Goal: Find specific page/section: Find specific page/section

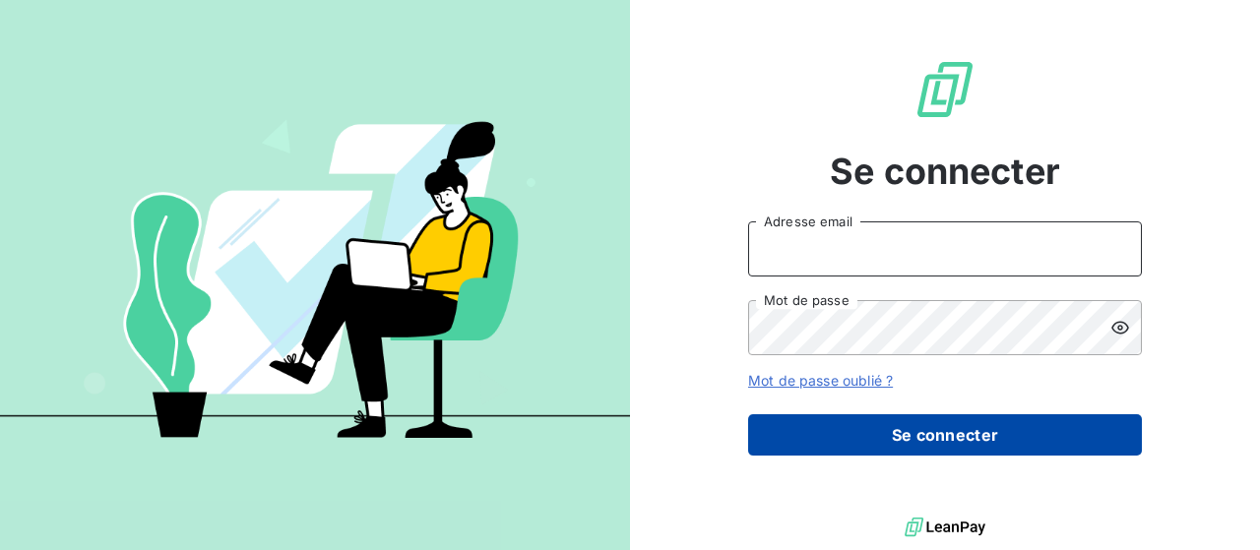
type input "[EMAIL_ADDRESS][DOMAIN_NAME]"
click at [877, 427] on button "Se connecter" at bounding box center [945, 434] width 394 height 41
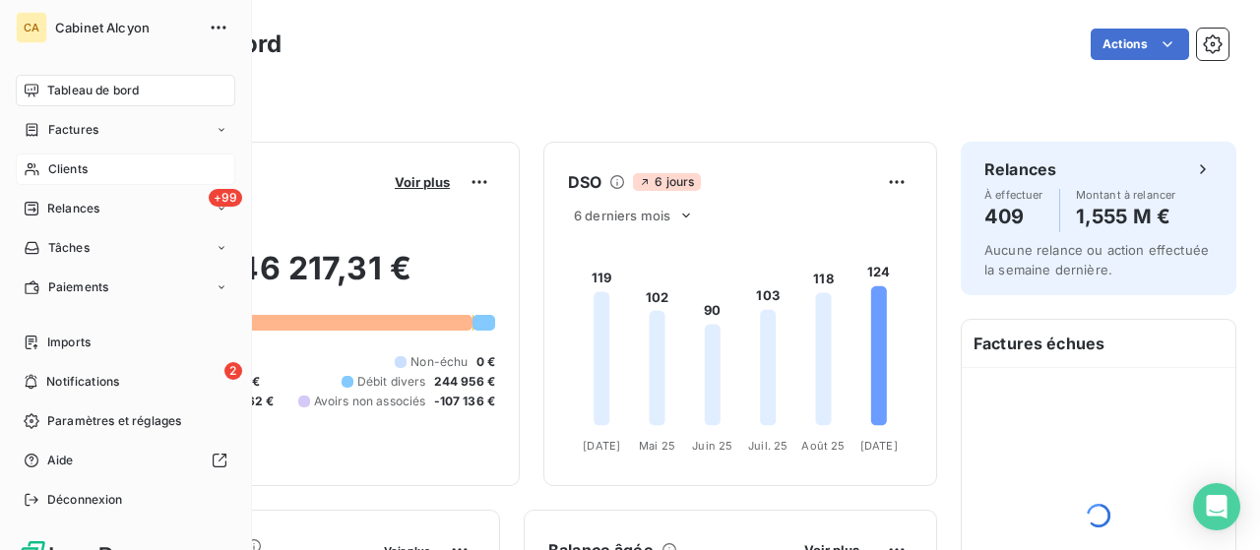
click at [72, 182] on div "Clients" at bounding box center [126, 170] width 220 height 32
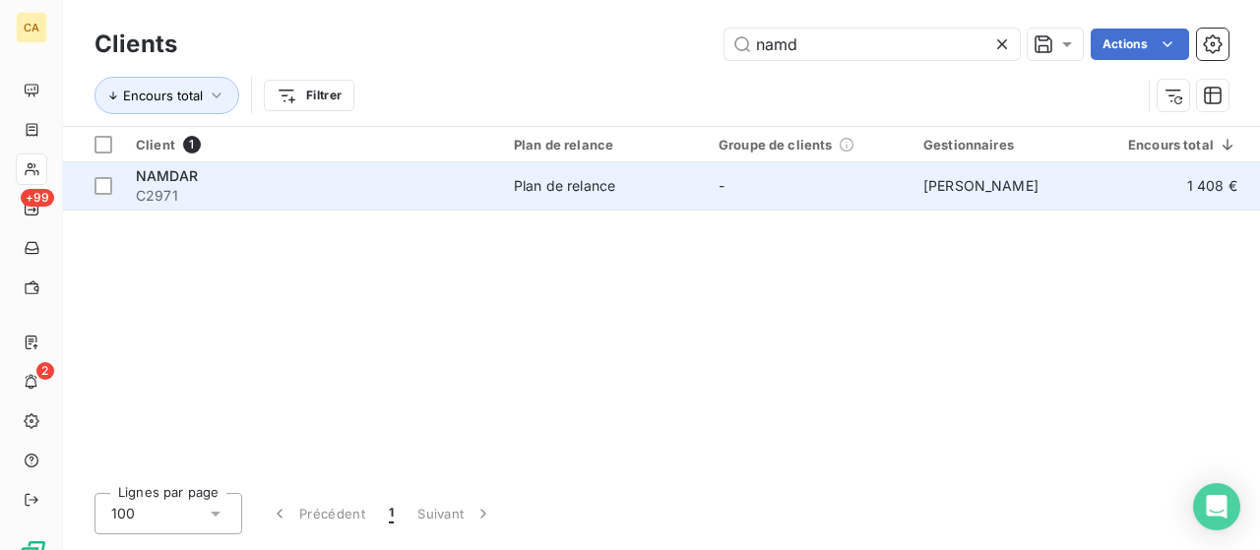
type input "namd"
click at [359, 200] on span "C2971" at bounding box center [313, 196] width 354 height 20
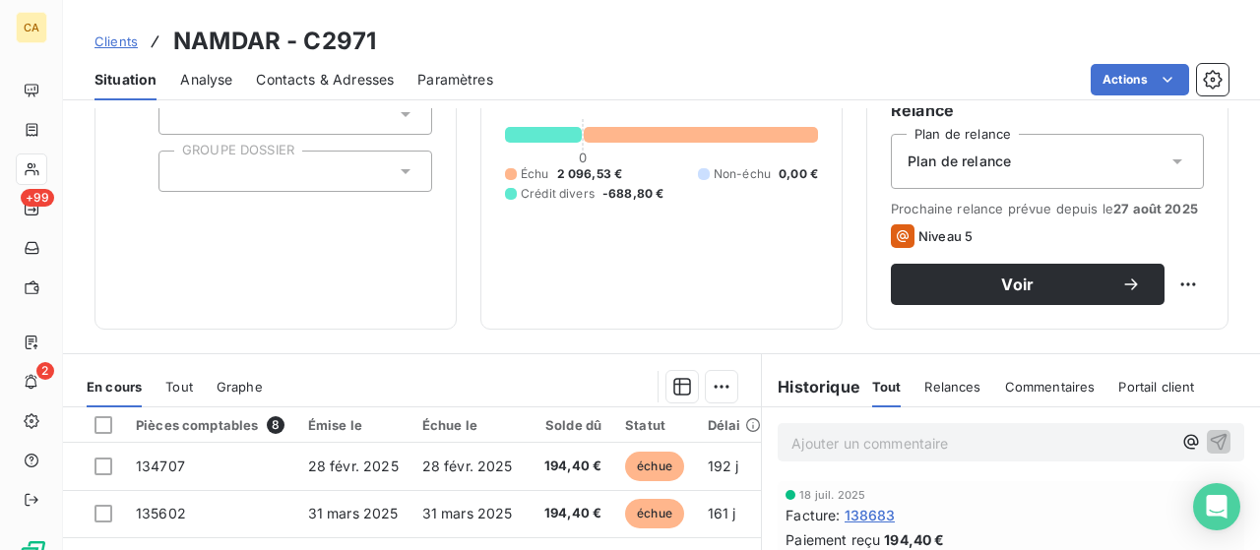
scroll to position [13, 0]
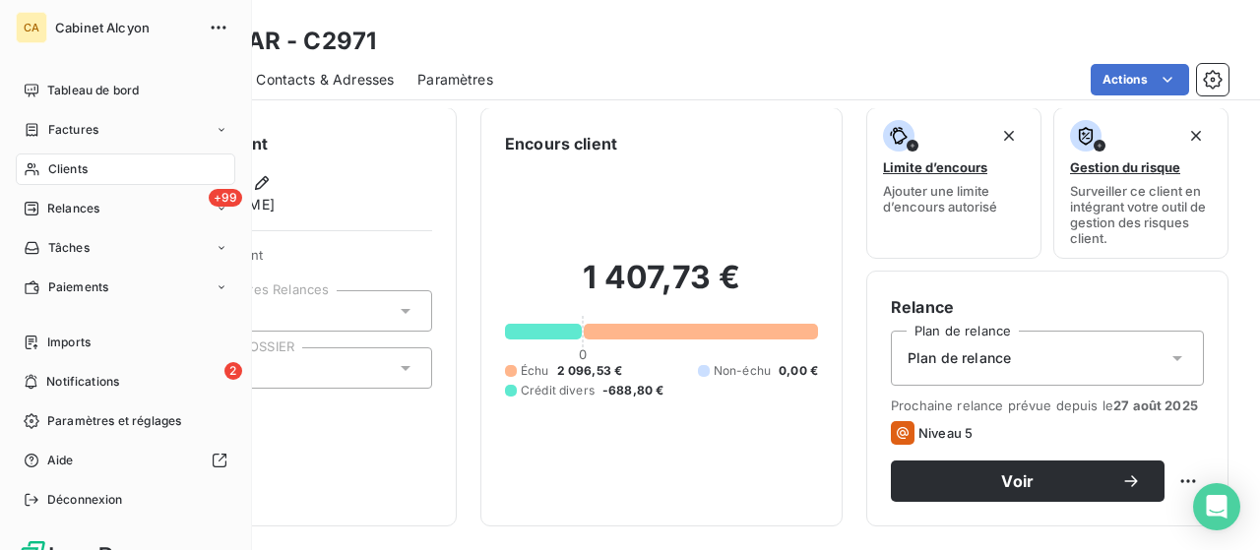
click at [74, 181] on div "Clients" at bounding box center [126, 170] width 220 height 32
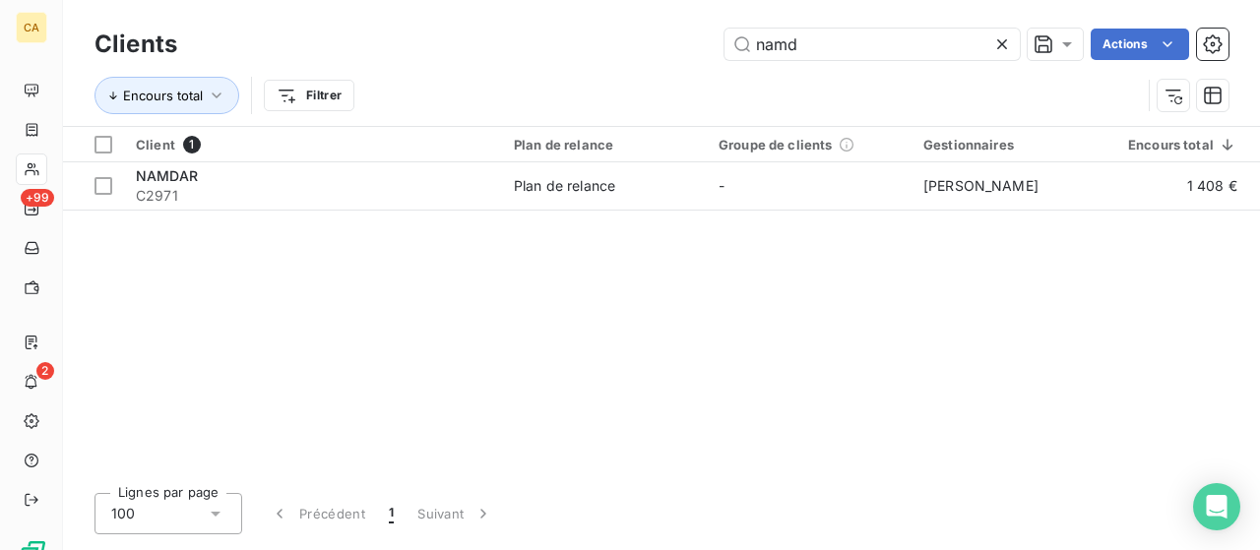
click at [854, 26] on div "Clients namd Actions" at bounding box center [662, 44] width 1134 height 41
click at [837, 51] on input "namd" at bounding box center [872, 45] width 295 height 32
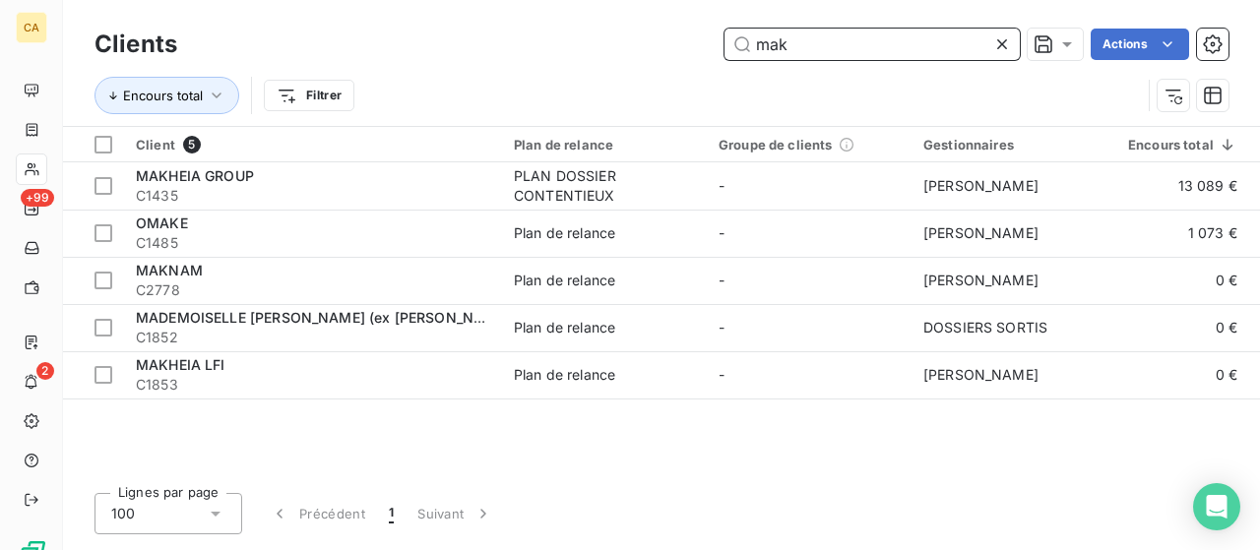
click at [850, 37] on input "mak" at bounding box center [872, 45] width 295 height 32
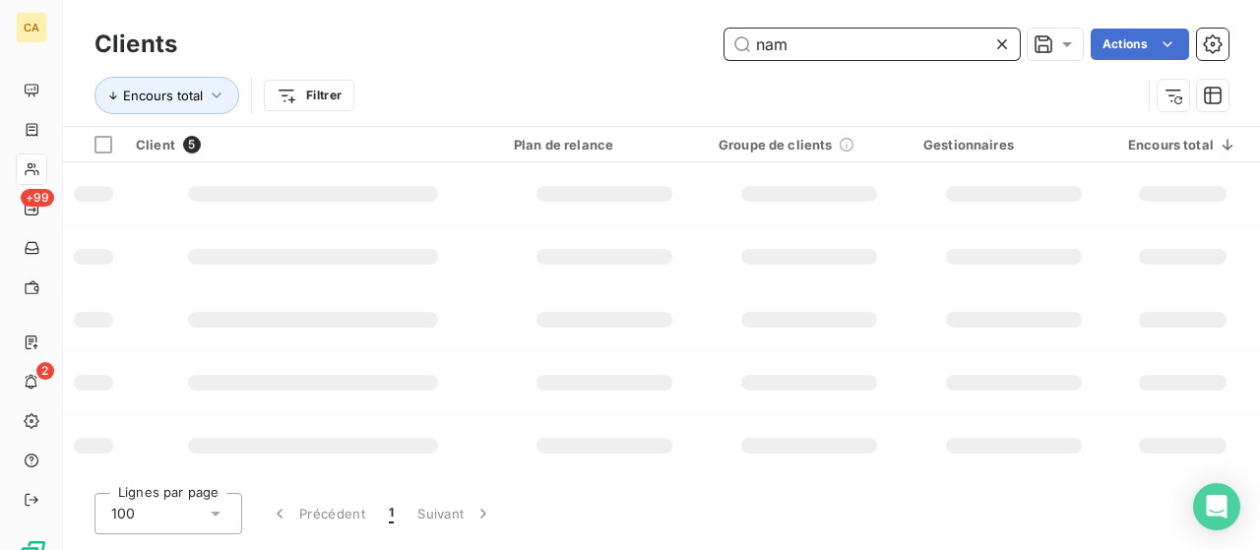
type input "namd"
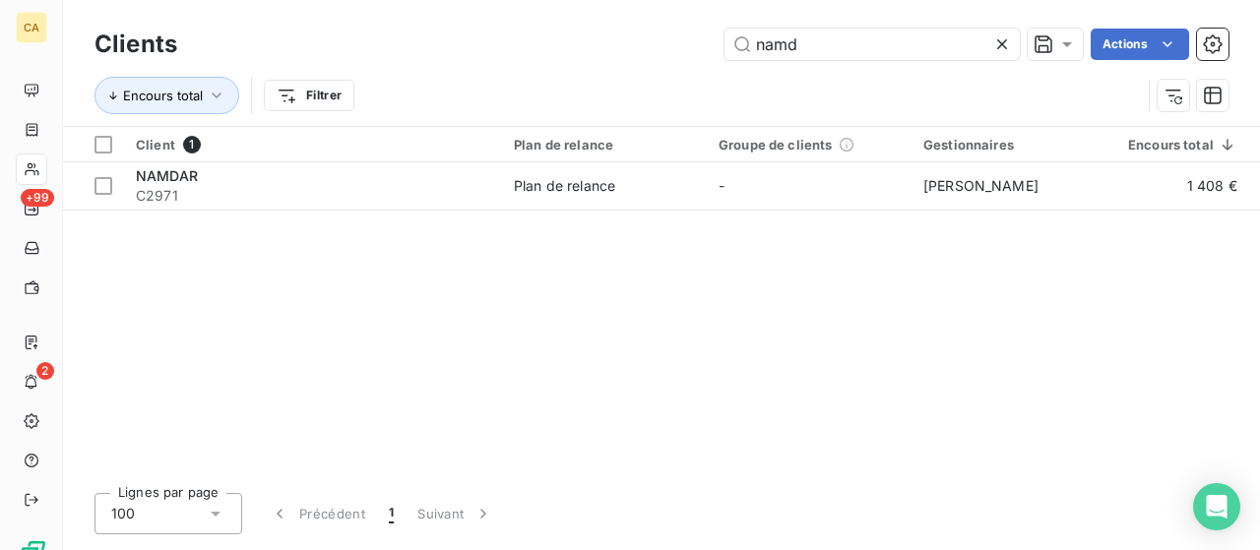
click at [738, 214] on div "Client 1 Plan de relance Groupe de clients Gestionnaires Encours total Non-échu…" at bounding box center [661, 302] width 1197 height 350
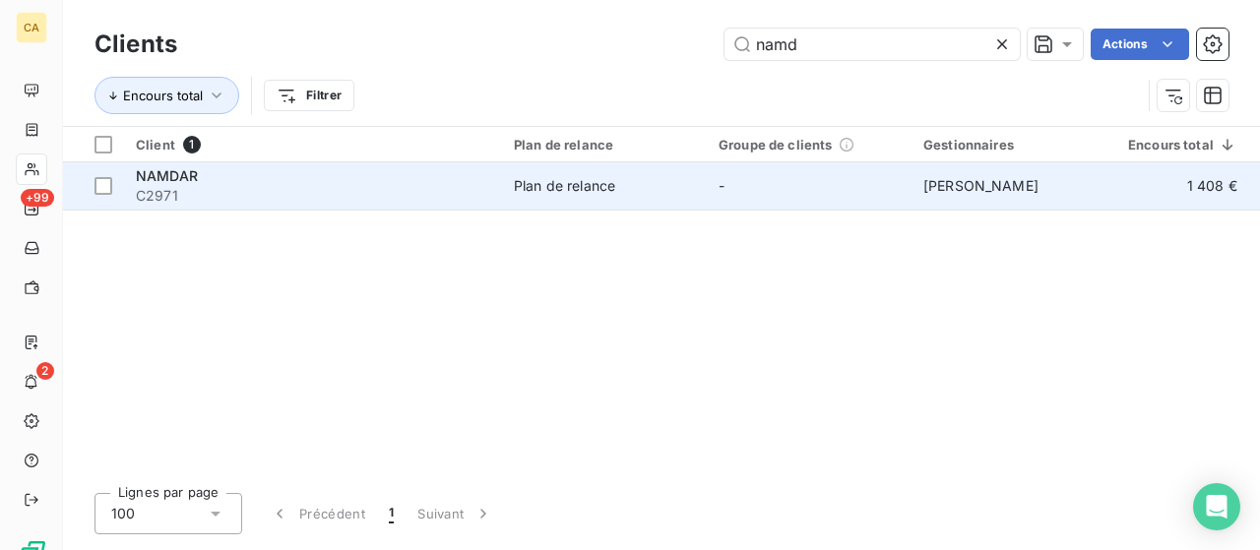
click at [720, 192] on span "-" at bounding box center [722, 185] width 6 height 17
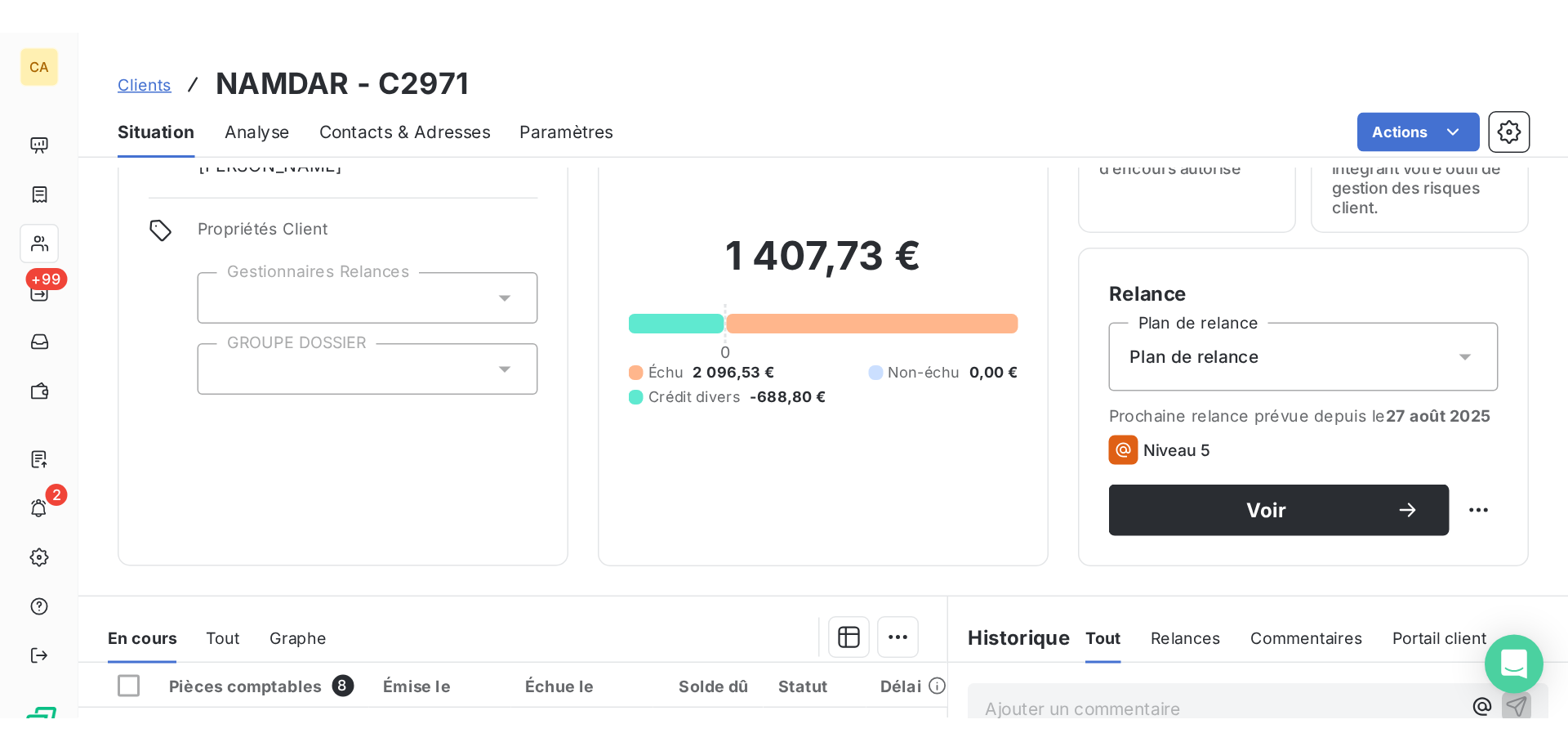
scroll to position [92, 0]
